Goal: Task Accomplishment & Management: Use online tool/utility

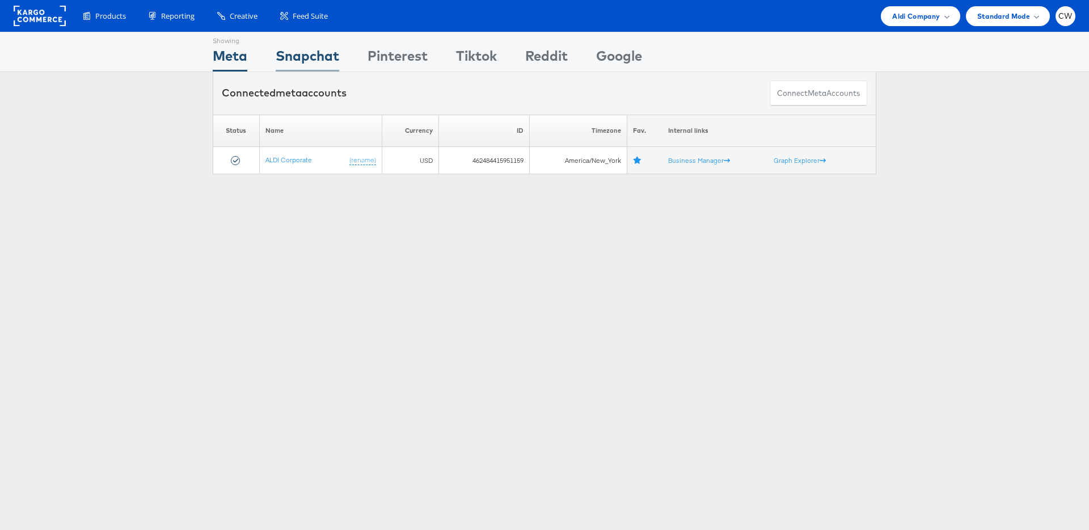
click at [324, 56] on div "Snapchat" at bounding box center [308, 59] width 64 height 26
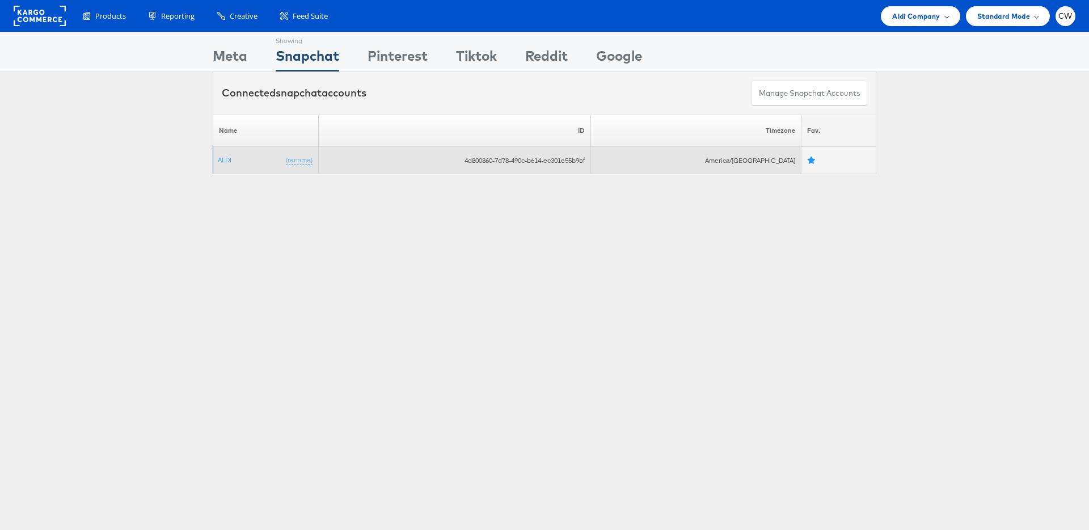
click at [230, 153] on td "ALDI (rename)" at bounding box center [266, 160] width 106 height 27
click at [230, 157] on link "ALDI" at bounding box center [225, 159] width 14 height 9
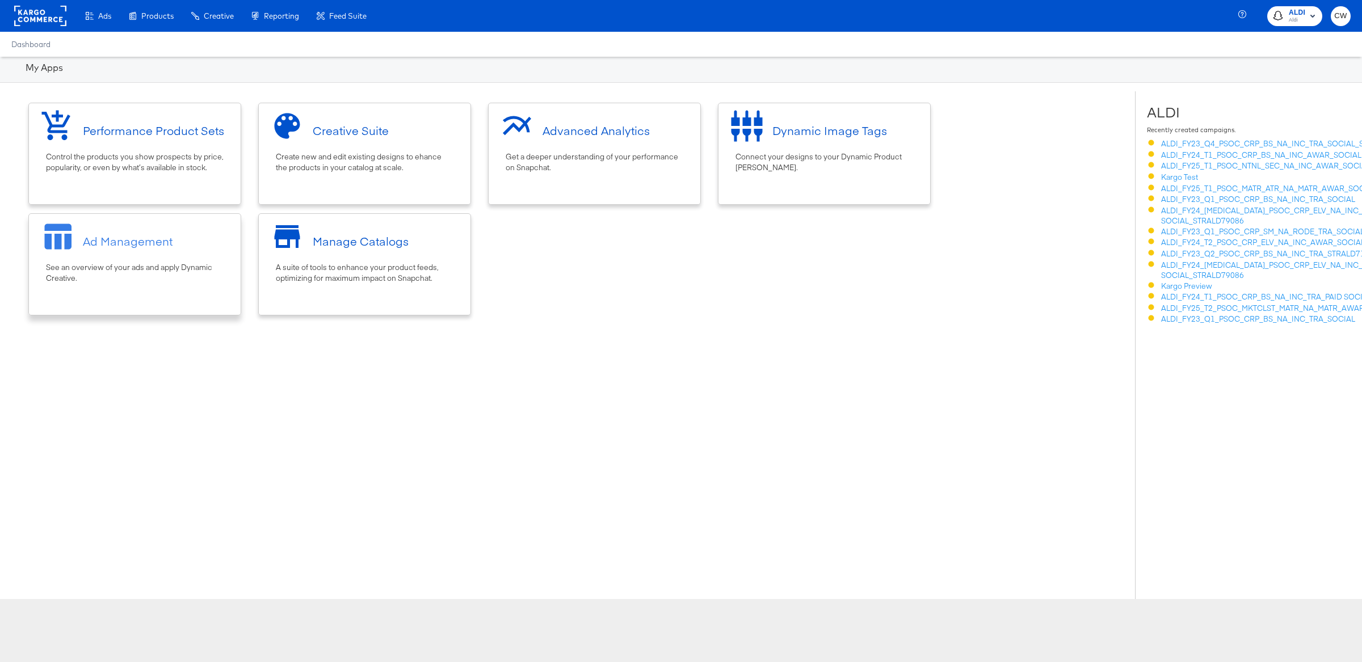
click at [187, 251] on div "Ad Management" at bounding box center [135, 241] width 200 height 43
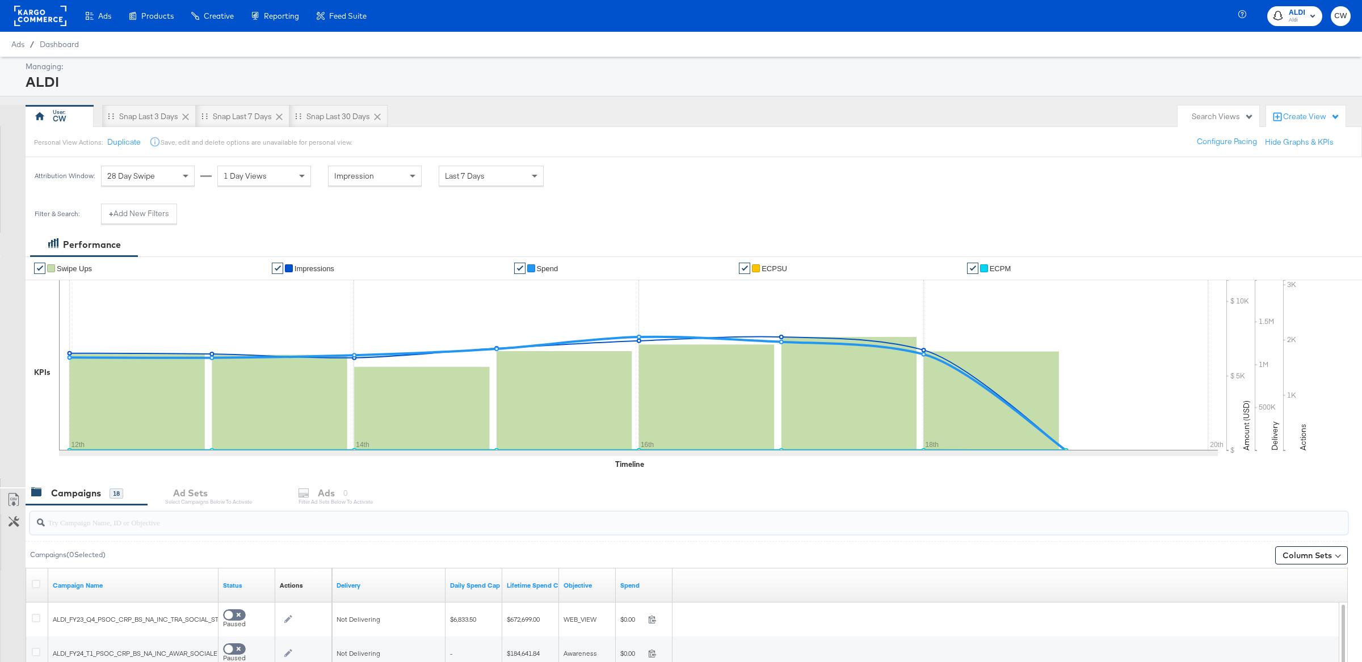
click at [294, 517] on input "search" at bounding box center [635, 518] width 1180 height 22
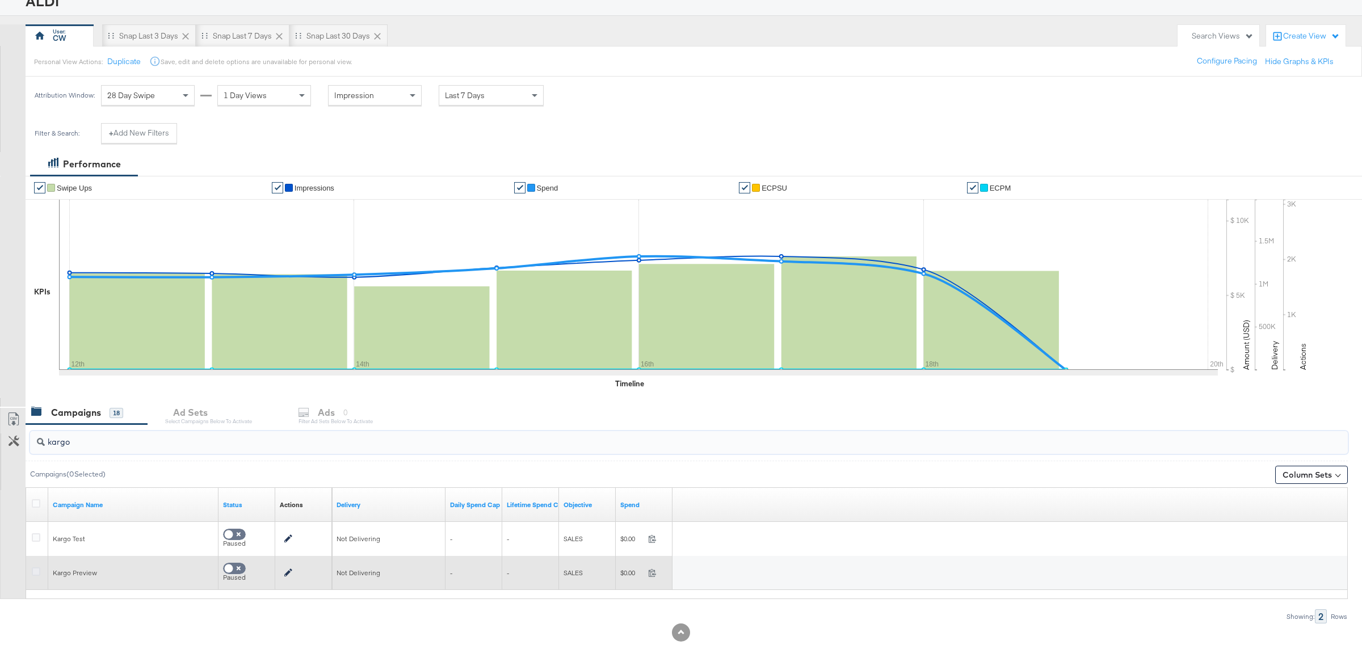
type input "kargo"
click at [39, 569] on icon at bounding box center [36, 571] width 9 height 9
click at [0, 0] on input "checkbox" at bounding box center [0, 0] width 0 height 0
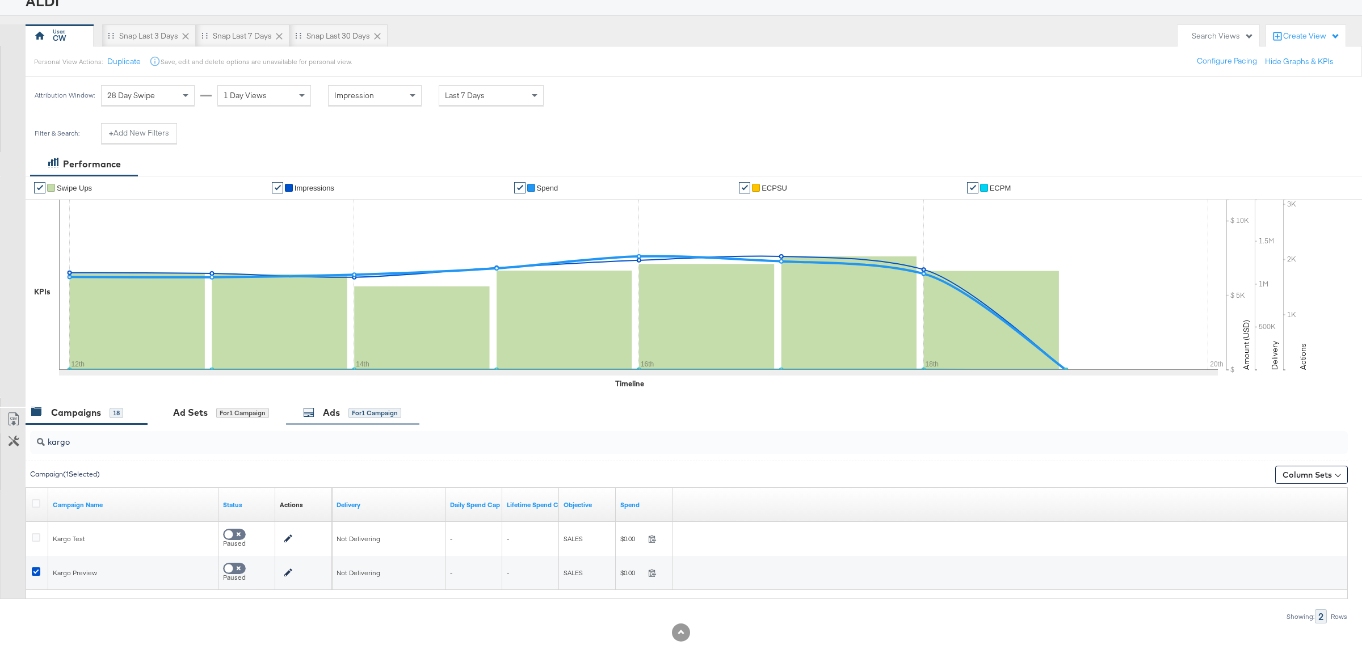
click at [387, 422] on div "Ads for 1 Campaign" at bounding box center [352, 413] width 133 height 24
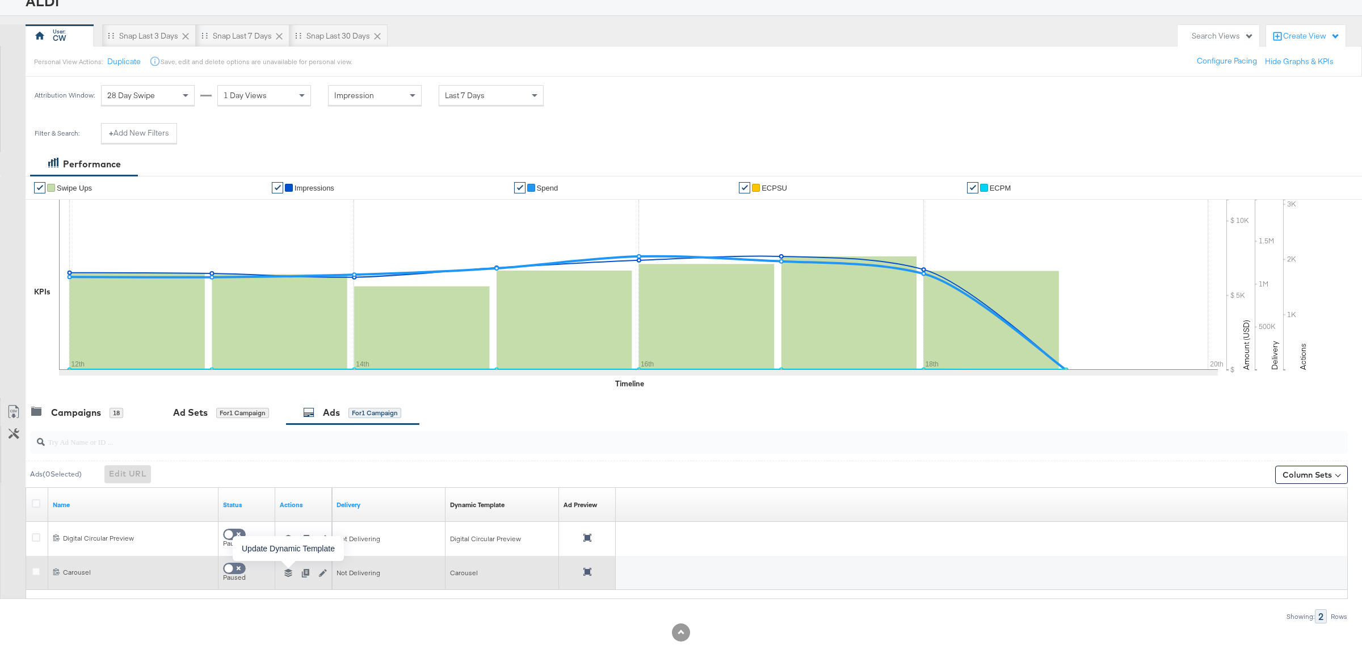
click at [289, 575] on icon "button" at bounding box center [288, 573] width 8 height 8
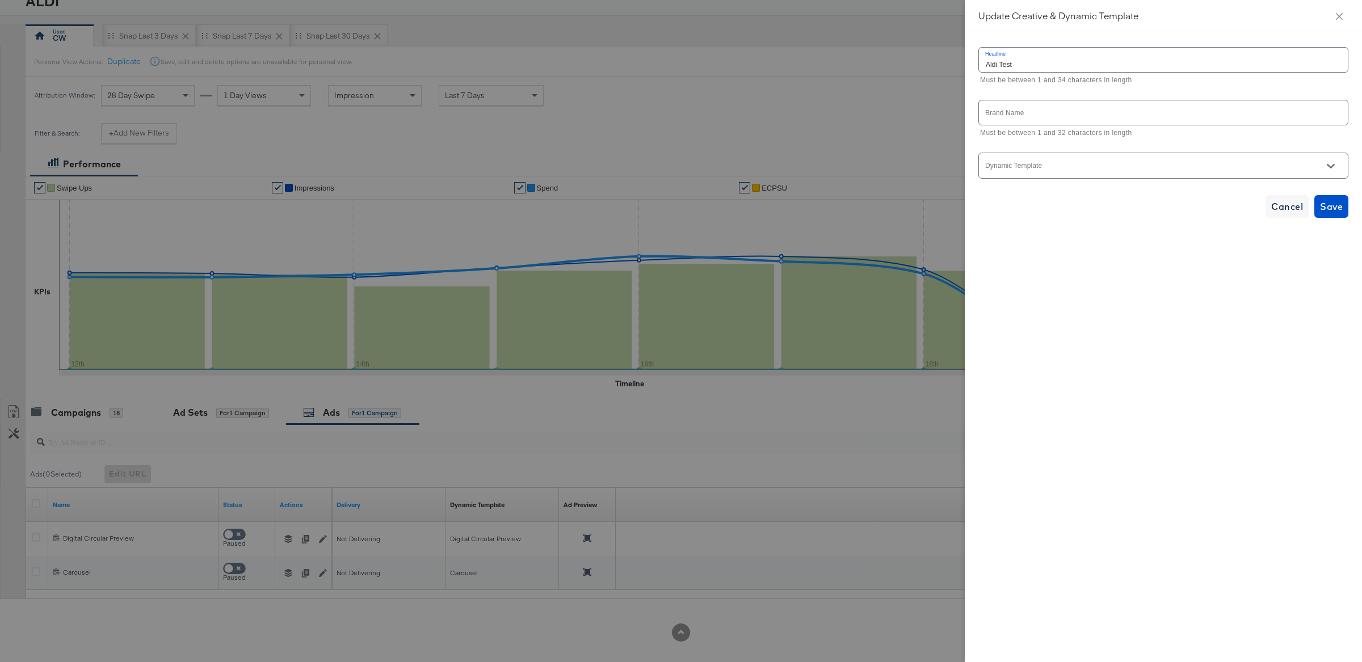
click at [1070, 169] on input "Dynamic Template" at bounding box center [1154, 170] width 342 height 13
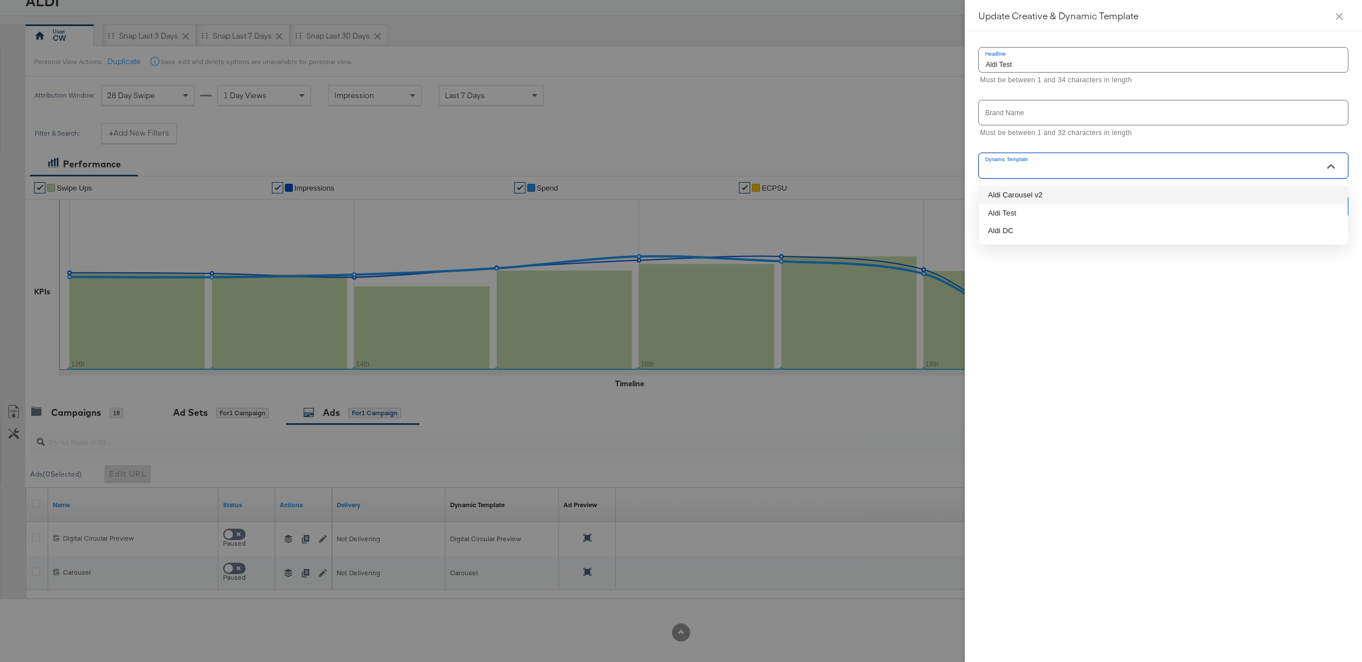
click at [1055, 195] on li "Aldi Carousel v2" at bounding box center [1163, 195] width 369 height 18
type input "Aldi Carousel v2"
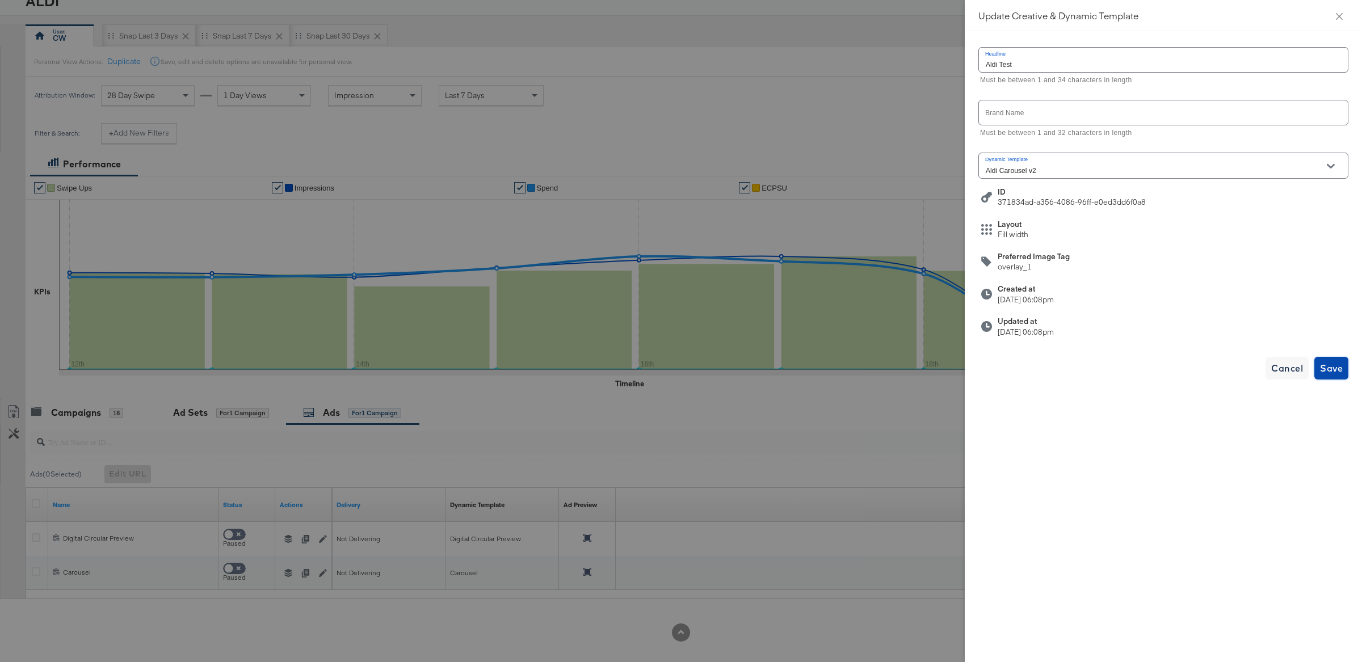
click at [1330, 364] on span "Save" at bounding box center [1331, 368] width 23 height 16
